Goal: Check status: Check status

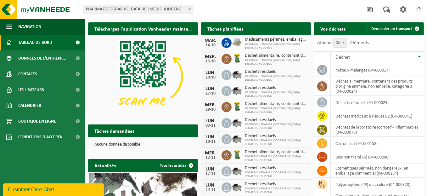
click at [270, 39] on span "Consulter votre calendrier" at bounding box center [276, 41] width 45 height 4
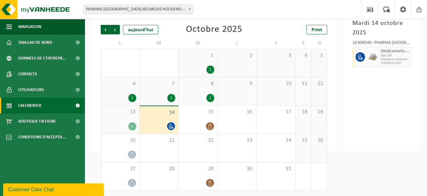
scroll to position [43, 0]
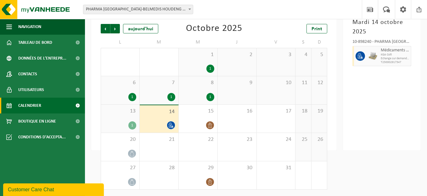
click at [173, 127] on icon at bounding box center [171, 125] width 5 height 5
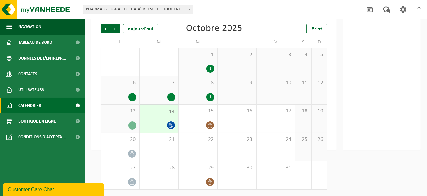
click at [169, 126] on icon at bounding box center [171, 125] width 5 height 5
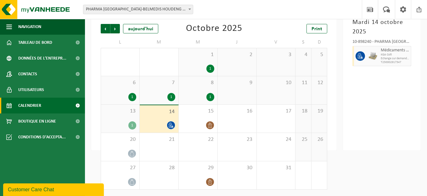
click at [151, 119] on div "14" at bounding box center [159, 118] width 39 height 27
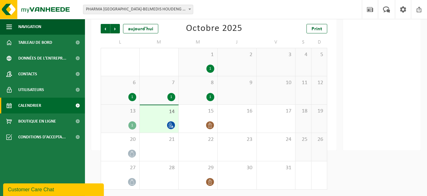
click at [173, 126] on icon at bounding box center [171, 125] width 5 height 5
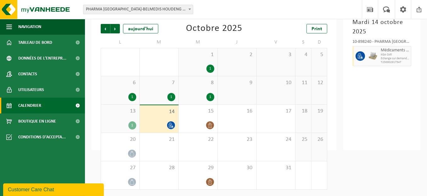
click at [389, 57] on span "Echange sur demande (déplacement exclu)" at bounding box center [395, 59] width 29 height 4
click at [358, 54] on icon at bounding box center [361, 56] width 6 height 6
click at [359, 47] on div at bounding box center [360, 56] width 14 height 20
click at [359, 44] on div "10-898240 - PHARMA [GEOGRAPHIC_DATA]-BELMEDIS HOUDENG - HOUDENG-AIMERIES" at bounding box center [382, 43] width 59 height 6
click at [387, 88] on div "[DATE] 10-898240 - PHARMA [GEOGRAPHIC_DATA]-BELMEDIS HOUDENG - HOUDENG-AIMERIES…" at bounding box center [382, 80] width 78 height 139
